Goal: Task Accomplishment & Management: Manage account settings

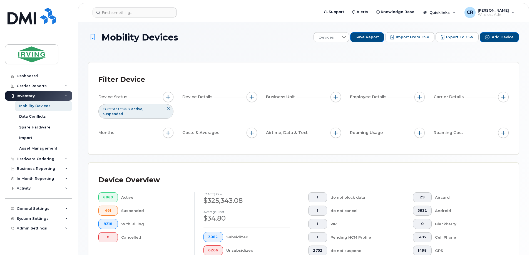
scroll to position [166, 0]
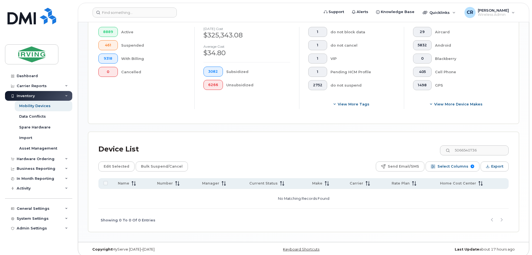
drag, startPoint x: 483, startPoint y: 147, endPoint x: 395, endPoint y: 141, distance: 88.6
click at [395, 142] on div "Device List 5066540736" at bounding box center [303, 149] width 410 height 14
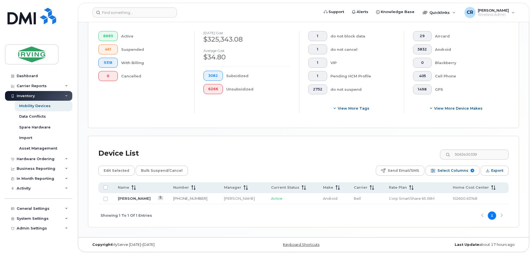
scroll to position [157, 0]
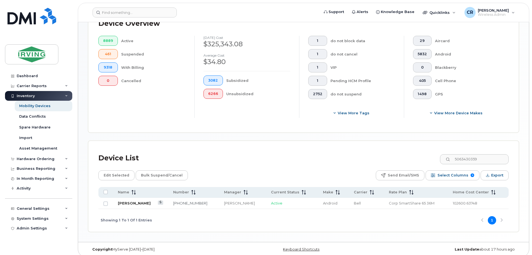
type input "5063430359"
click at [134, 201] on link "[PERSON_NAME]" at bounding box center [134, 203] width 33 height 4
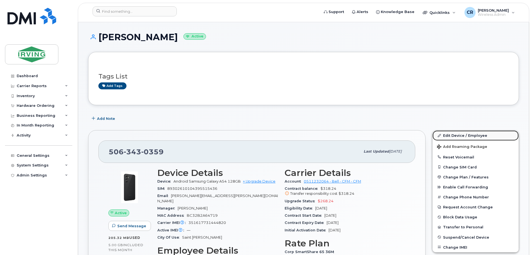
click at [466, 132] on link "Edit Device / Employee" at bounding box center [476, 136] width 86 height 10
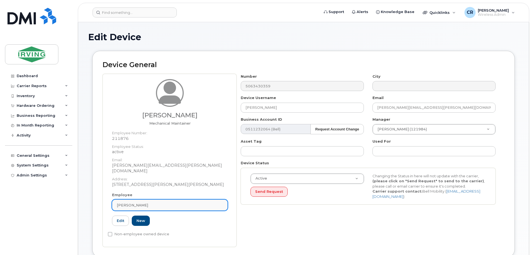
click at [145, 203] on div "[PERSON_NAME]" at bounding box center [170, 205] width 106 height 5
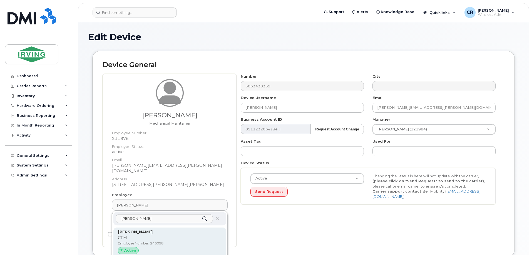
type input "amanda bon"
click at [149, 235] on p "CFM" at bounding box center [170, 238] width 104 height 6
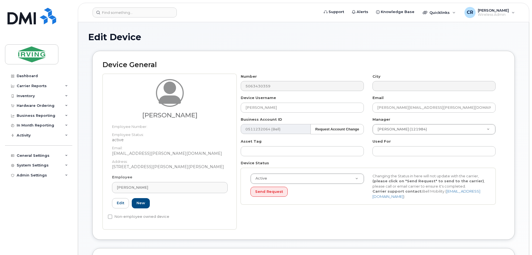
type input "246098"
type input "Amanda Bonas"
type input "bonas.amanda@cfmservice.ca"
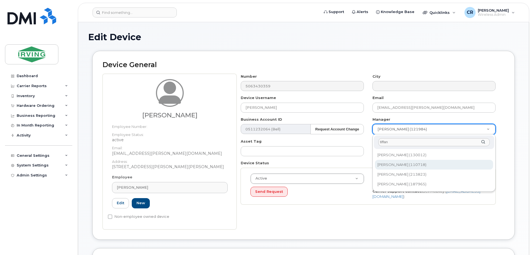
type input "tiffan"
type input "1450968"
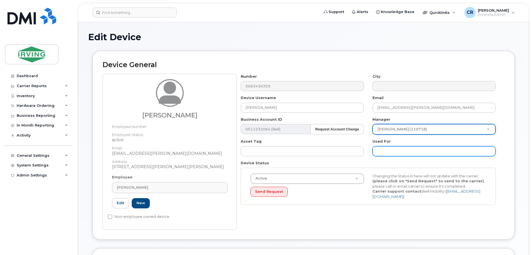
click at [393, 148] on input "text" at bounding box center [434, 152] width 123 height 10
type input "Y"
click at [426, 153] on input "Used to be Tyrone" at bounding box center [434, 152] width 123 height 10
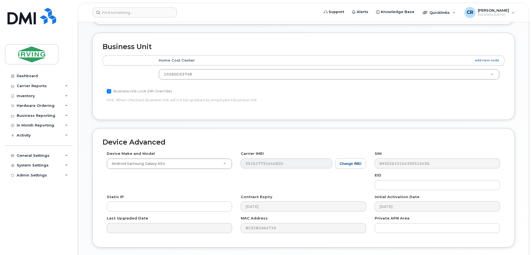
scroll to position [255, 0]
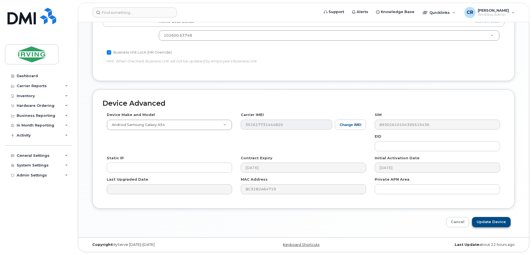
type input "Used to be Tyrone Gagnon"
click at [504, 220] on input "Update Device" at bounding box center [491, 222] width 39 height 10
type input "Saving..."
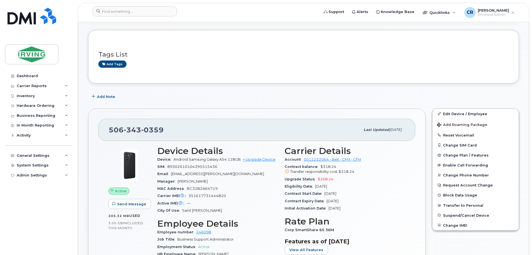
scroll to position [111, 0]
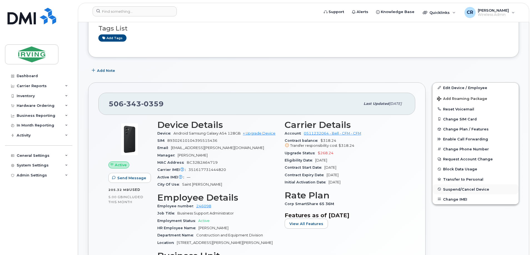
click at [461, 190] on span "Suspend/Cancel Device" at bounding box center [466, 189] width 46 height 4
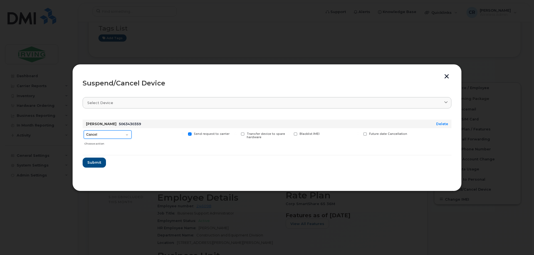
click at [106, 139] on select "Cancel Suspend - Extend Suspension Suspend - Reduced Rate Suspend - Full Rate S…" at bounding box center [108, 135] width 48 height 8
select select "[object Object]"
click at [84, 131] on select "Cancel Suspend - Extend Suspension Suspend - Reduced Rate Suspend - Full Rate S…" at bounding box center [108, 135] width 48 height 8
click at [96, 165] on span "Submit" at bounding box center [94, 162] width 14 height 5
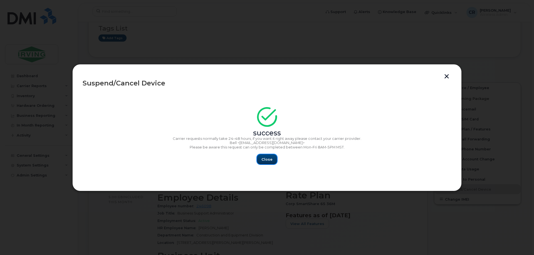
click at [268, 162] on span "Close" at bounding box center [266, 159] width 11 height 5
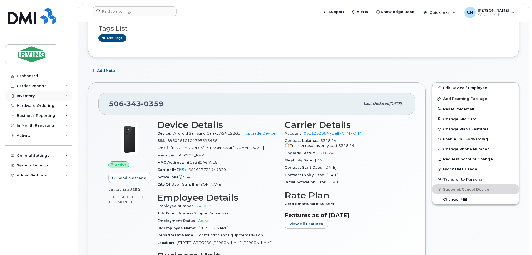
click at [22, 96] on div "Inventory" at bounding box center [26, 96] width 18 height 4
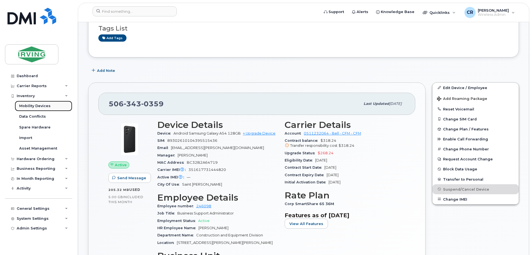
click at [29, 106] on div "Mobility Devices" at bounding box center [34, 106] width 31 height 5
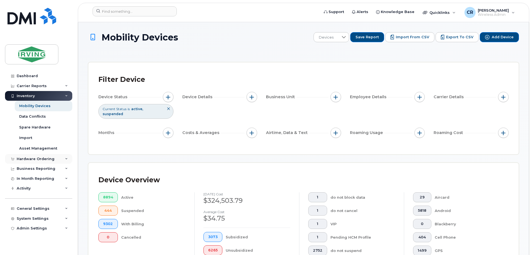
click at [30, 160] on div "Hardware Ordering" at bounding box center [36, 159] width 38 height 4
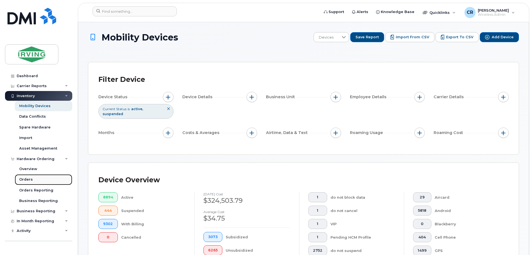
click at [29, 179] on div "Orders" at bounding box center [26, 179] width 14 height 5
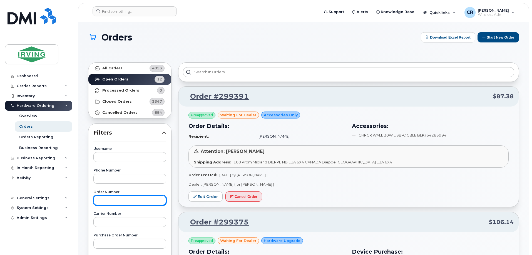
click at [117, 198] on input "text" at bounding box center [129, 201] width 73 height 10
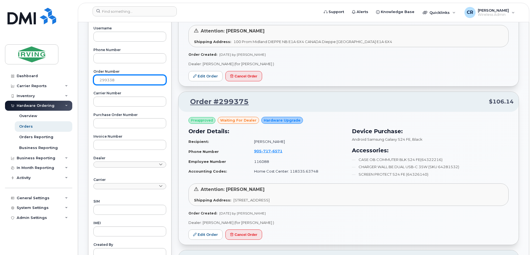
scroll to position [195, 0]
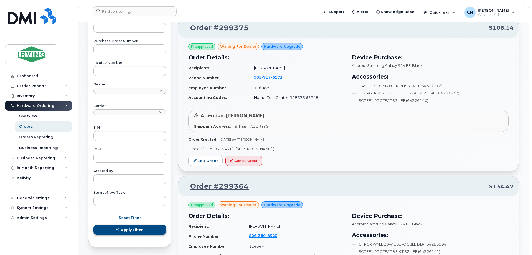
type input "299338"
click at [135, 231] on span "Apply Filter" at bounding box center [132, 230] width 22 height 5
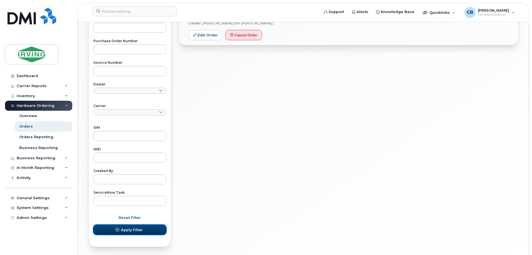
scroll to position [56, 0]
